Goal: Navigation & Orientation: Find specific page/section

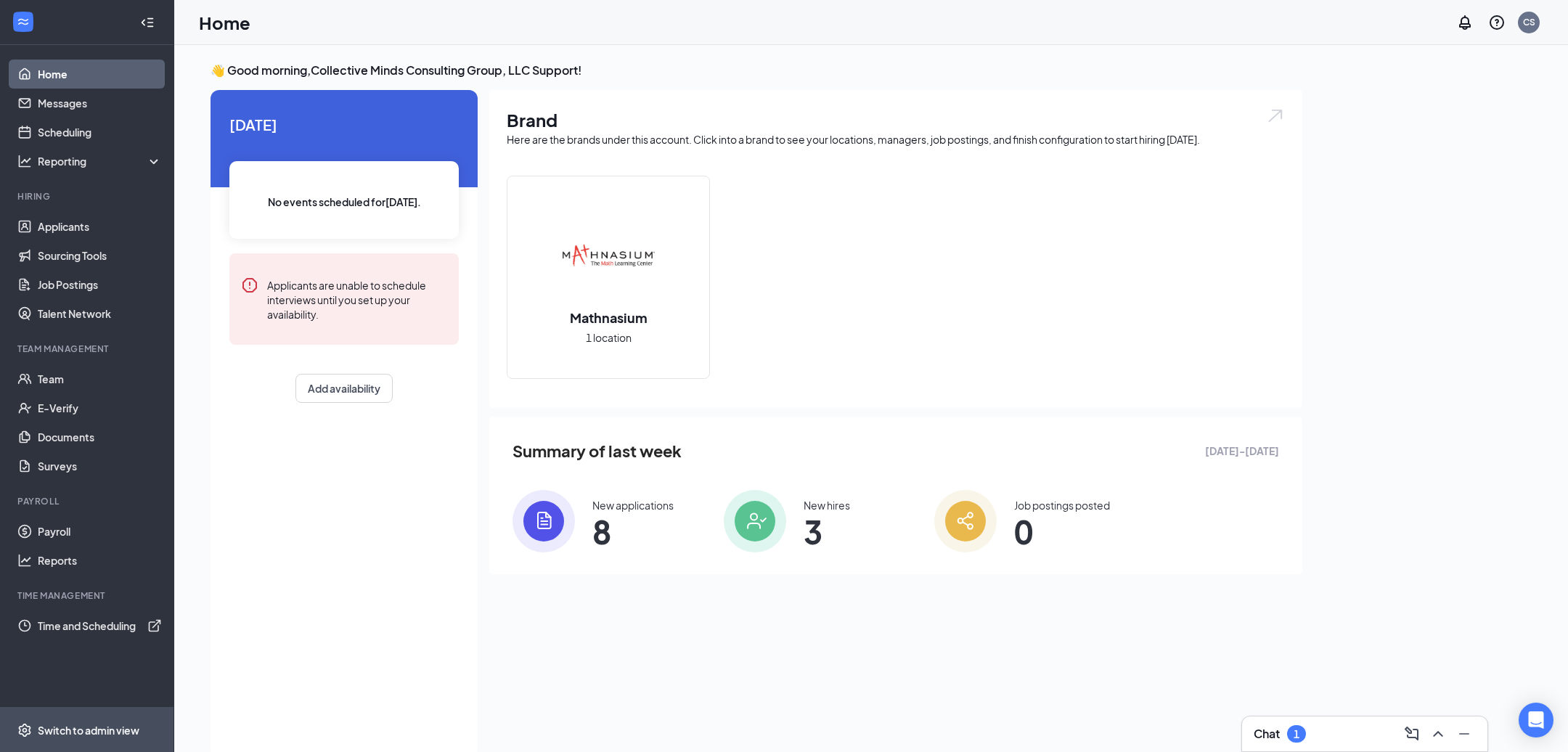
click at [72, 726] on div "Switch to admin view" at bounding box center [89, 731] width 102 height 14
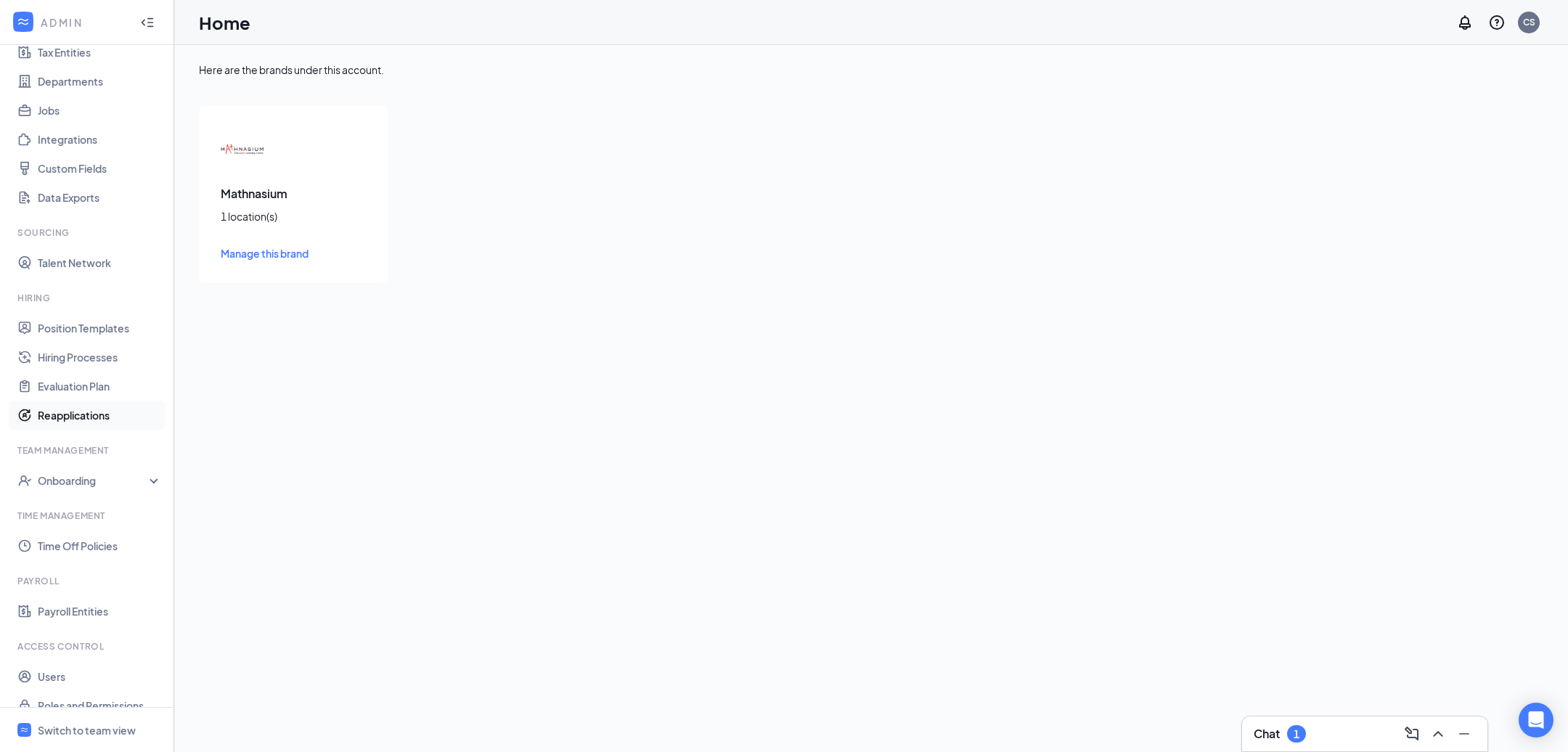
scroll to position [134, 0]
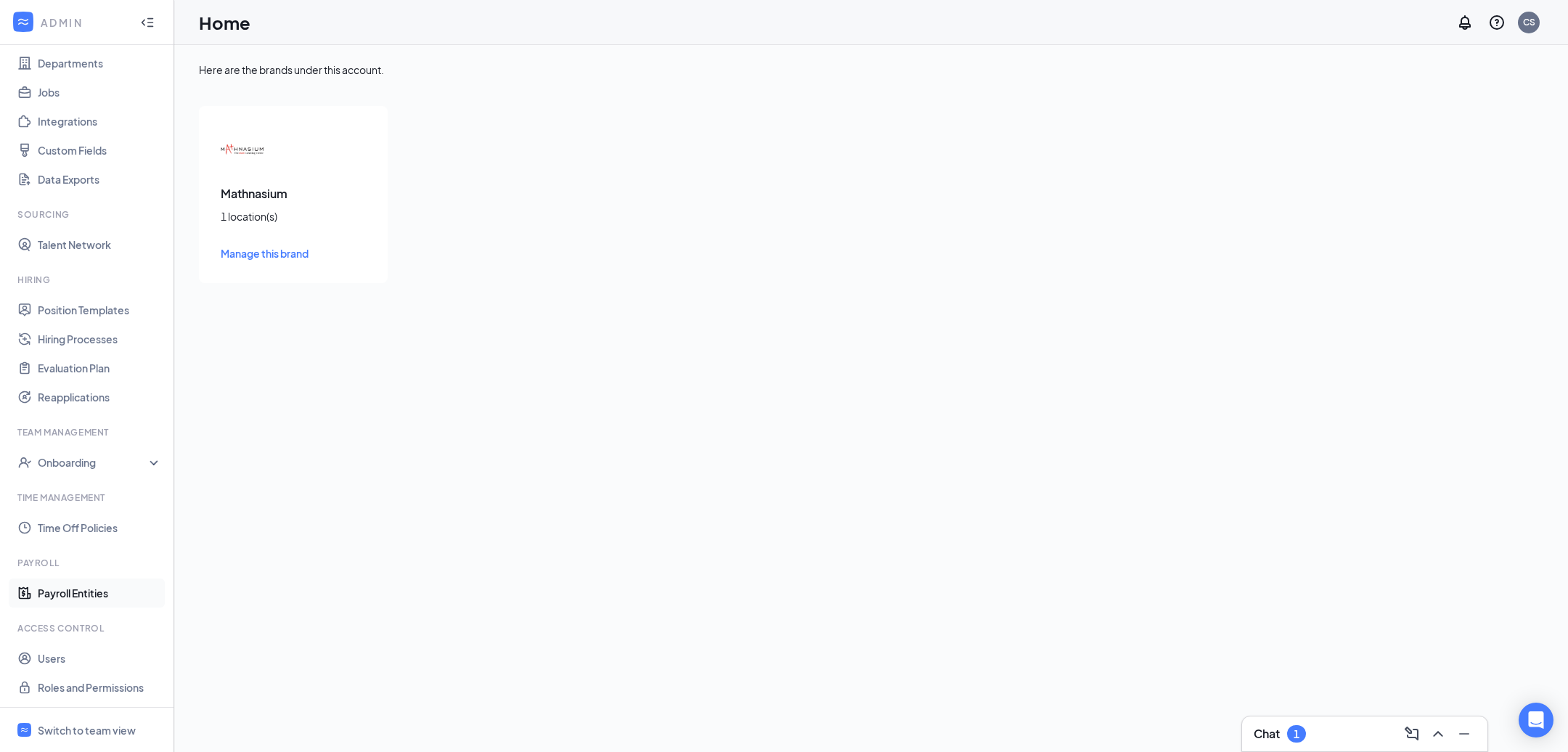
click at [79, 593] on link "Payroll Entities" at bounding box center [100, 593] width 124 height 29
